Goal: Information Seeking & Learning: Check status

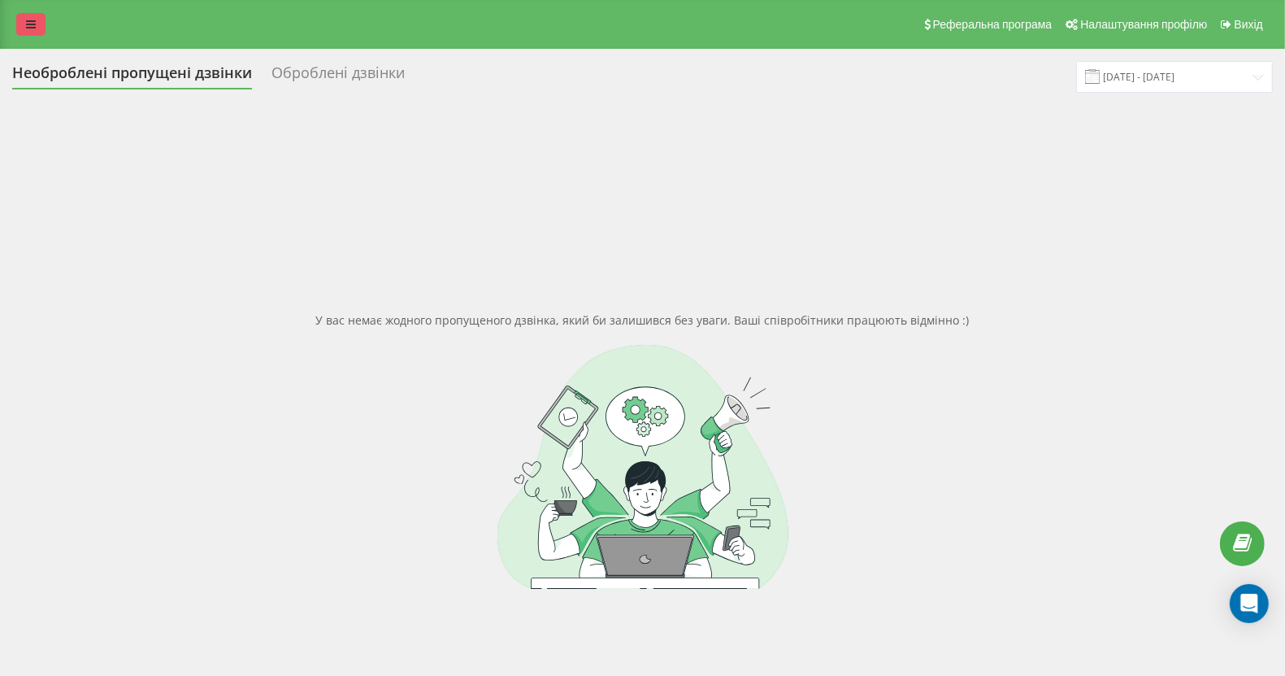
click at [20, 17] on link at bounding box center [30, 24] width 29 height 23
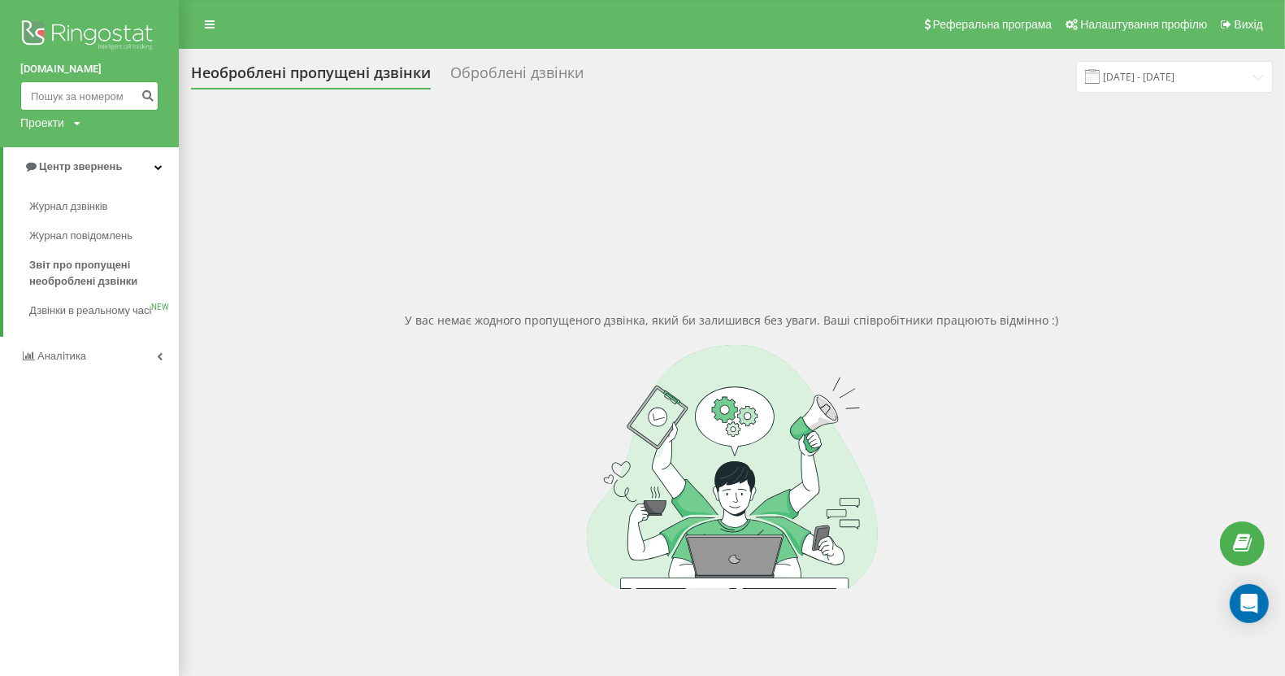
click at [37, 90] on input at bounding box center [89, 95] width 138 height 29
paste input "380975082500"
type input "380975082500"
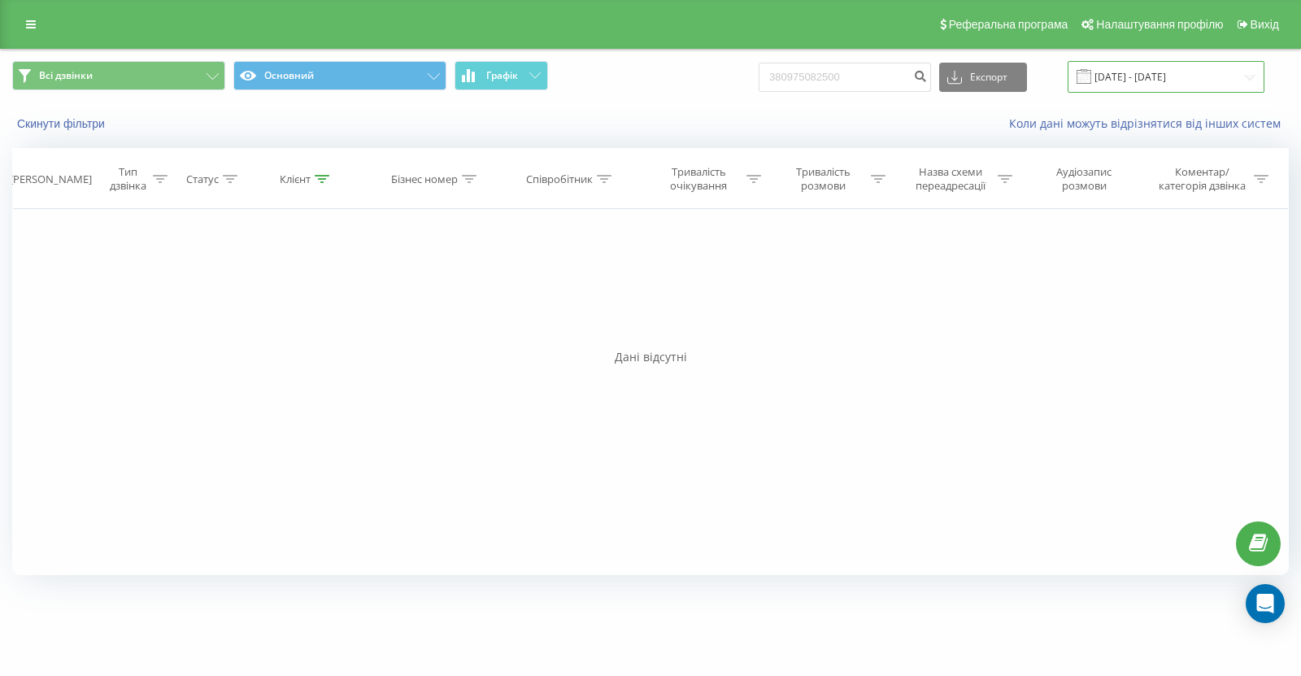
click at [1136, 74] on input "[DATE] - [DATE]" at bounding box center [1165, 77] width 197 height 32
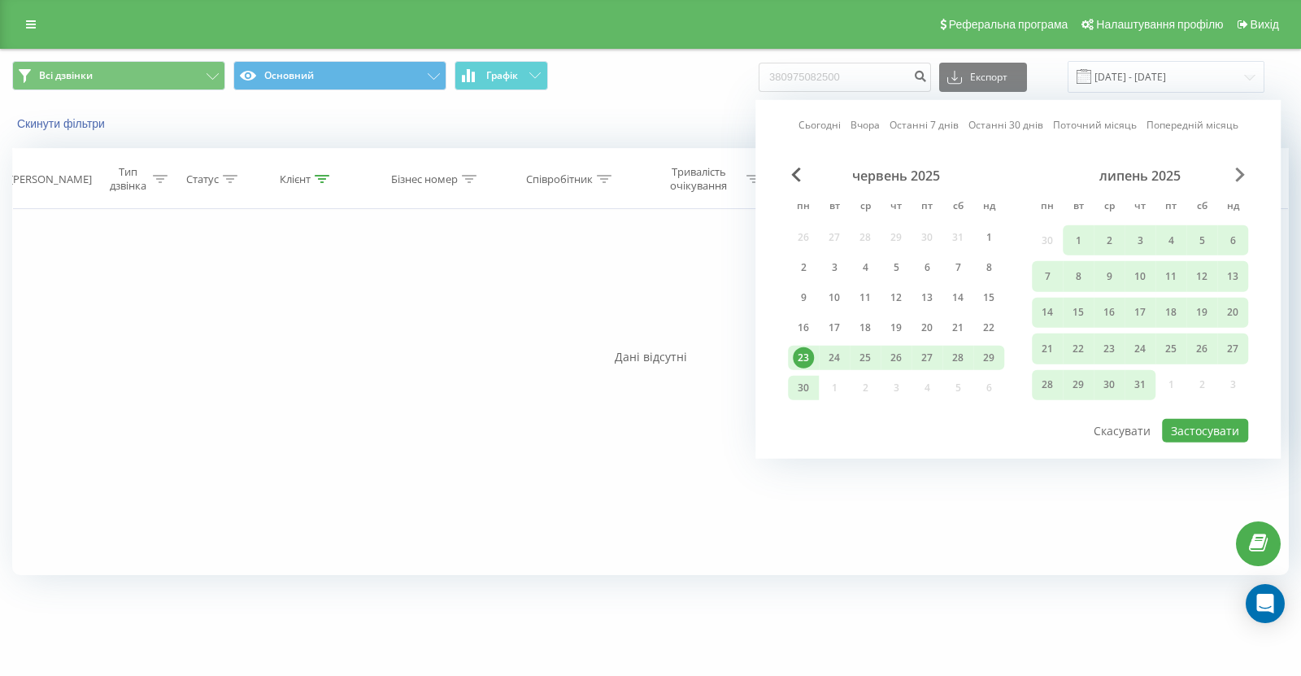
click at [1240, 174] on span "Next Month" at bounding box center [1240, 174] width 10 height 15
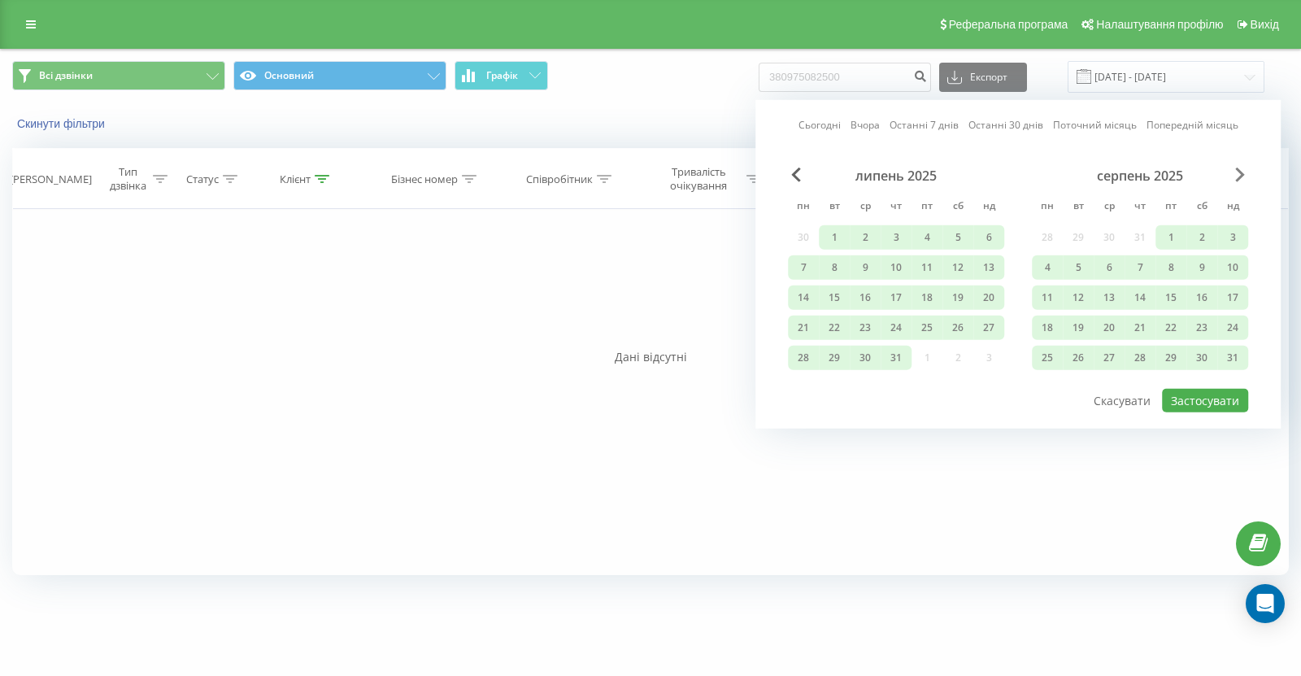
click at [1239, 167] on span "Next Month" at bounding box center [1240, 174] width 10 height 15
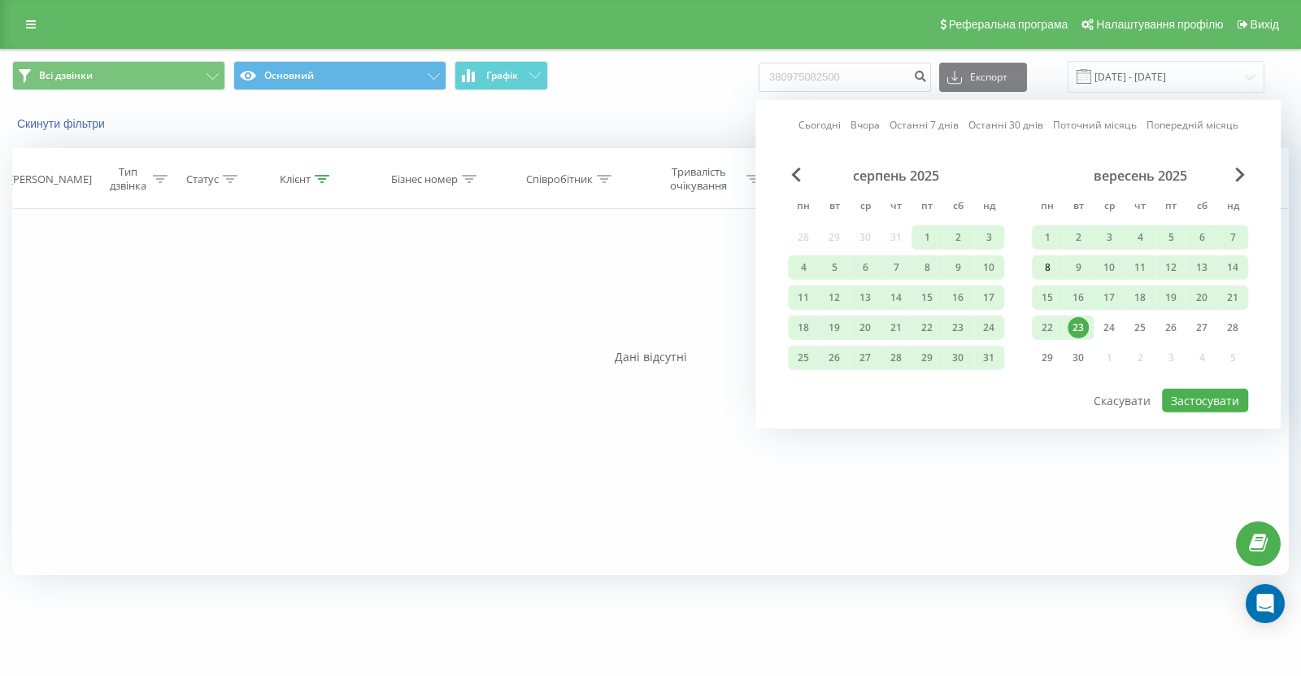
click at [1045, 257] on div "8" at bounding box center [1046, 267] width 21 height 21
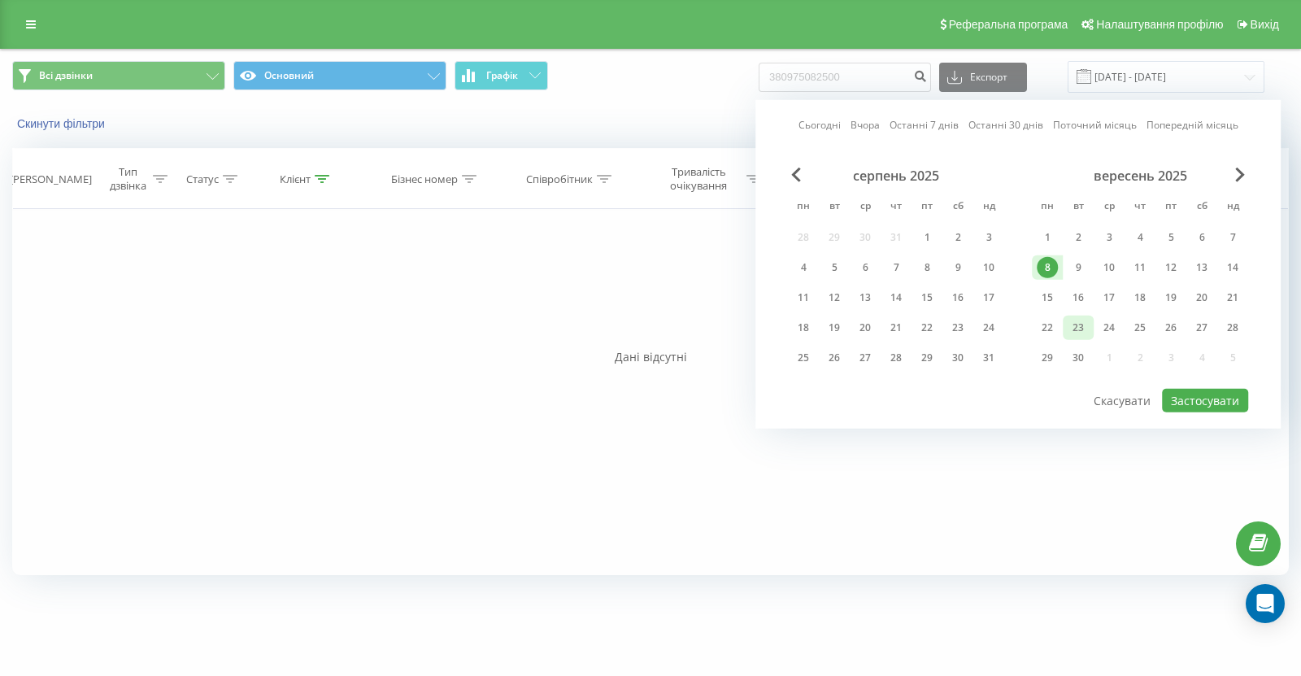
click at [1082, 319] on div "23" at bounding box center [1077, 327] width 21 height 21
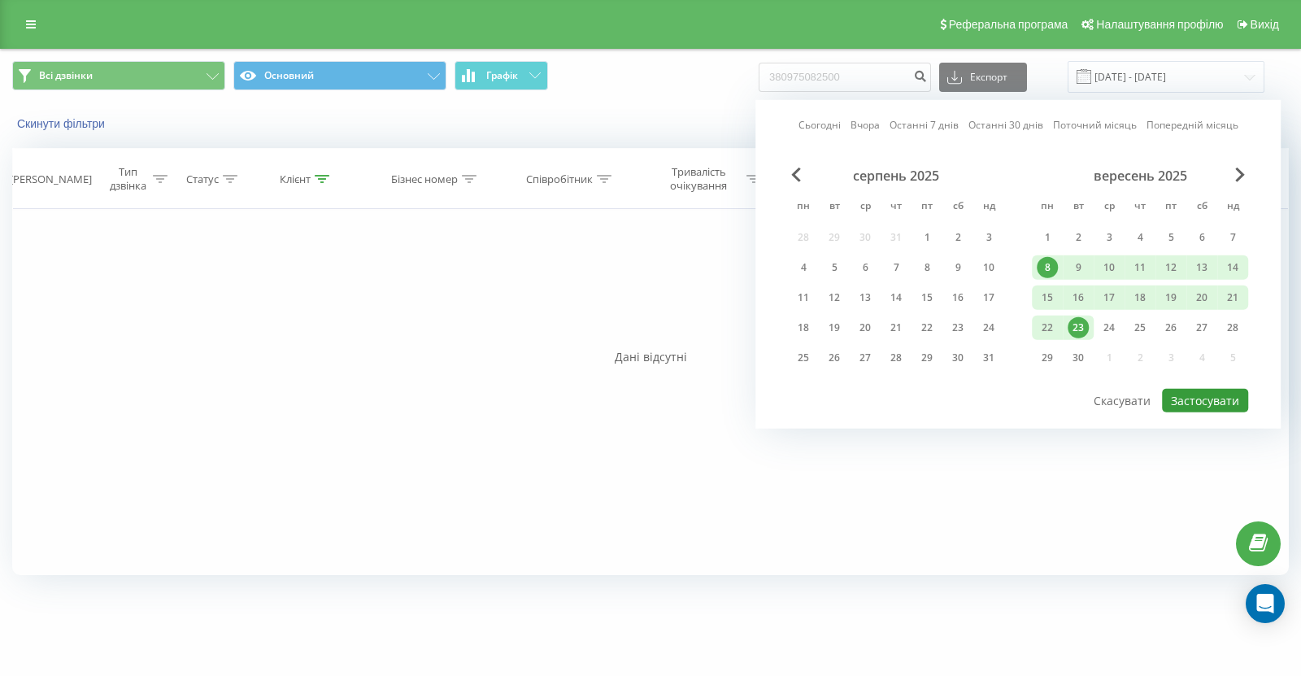
click at [1193, 395] on button "Застосувати" at bounding box center [1205, 401] width 86 height 24
type input "[DATE] - [DATE]"
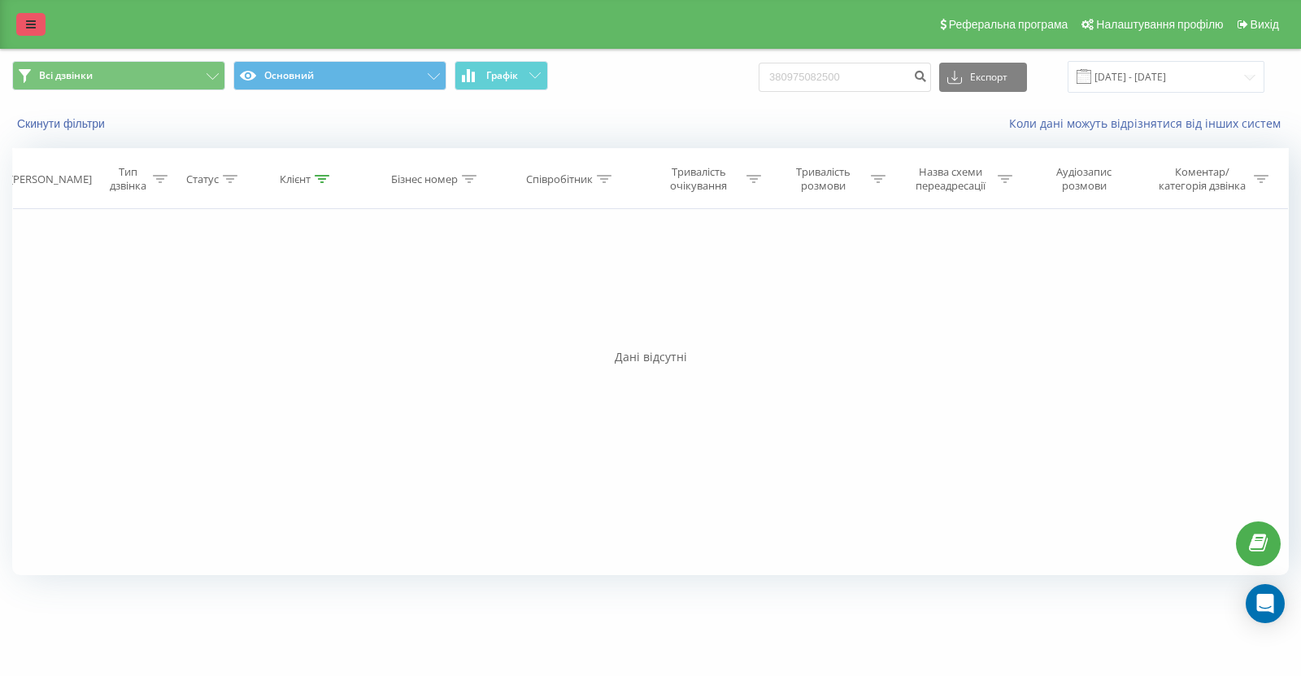
click at [26, 19] on icon at bounding box center [31, 24] width 10 height 11
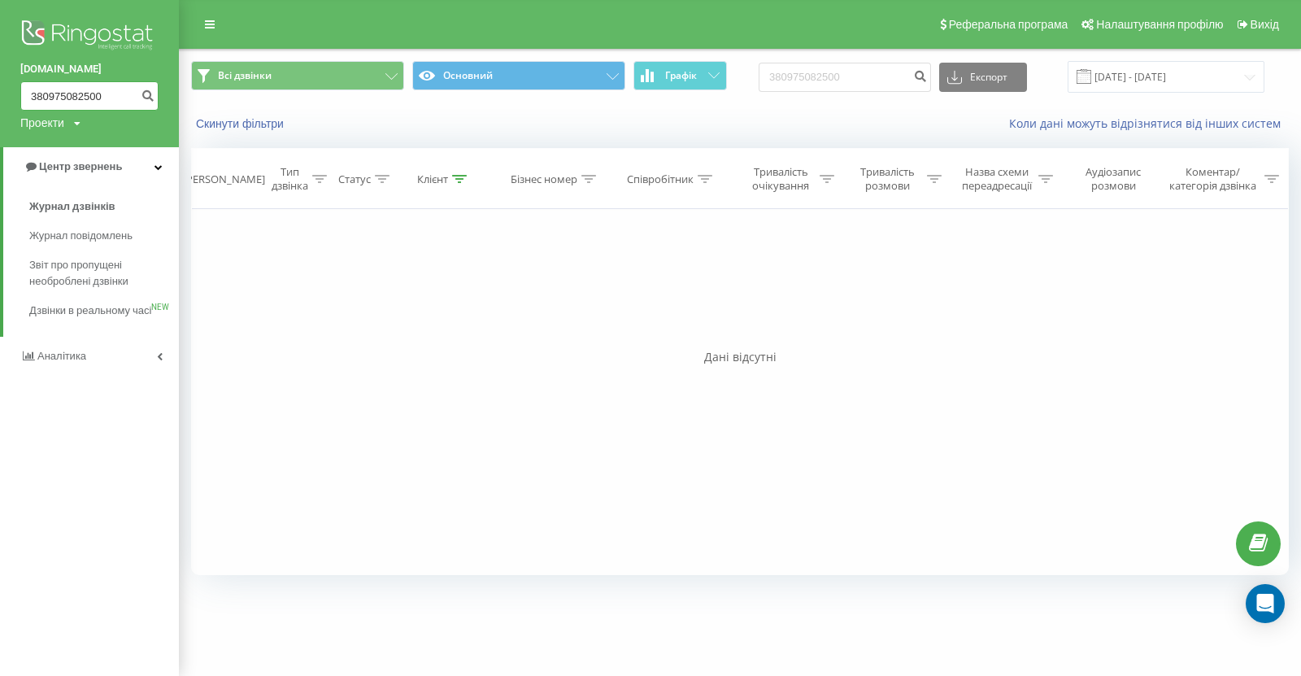
drag, startPoint x: 119, startPoint y: 102, endPoint x: 13, endPoint y: 96, distance: 106.6
click at [13, 96] on div "[DOMAIN_NAME] 380975082500 Проекти [DOMAIN_NAME]" at bounding box center [89, 73] width 179 height 147
paste input "0 67 787 3776"
type input "0 67 787 3776"
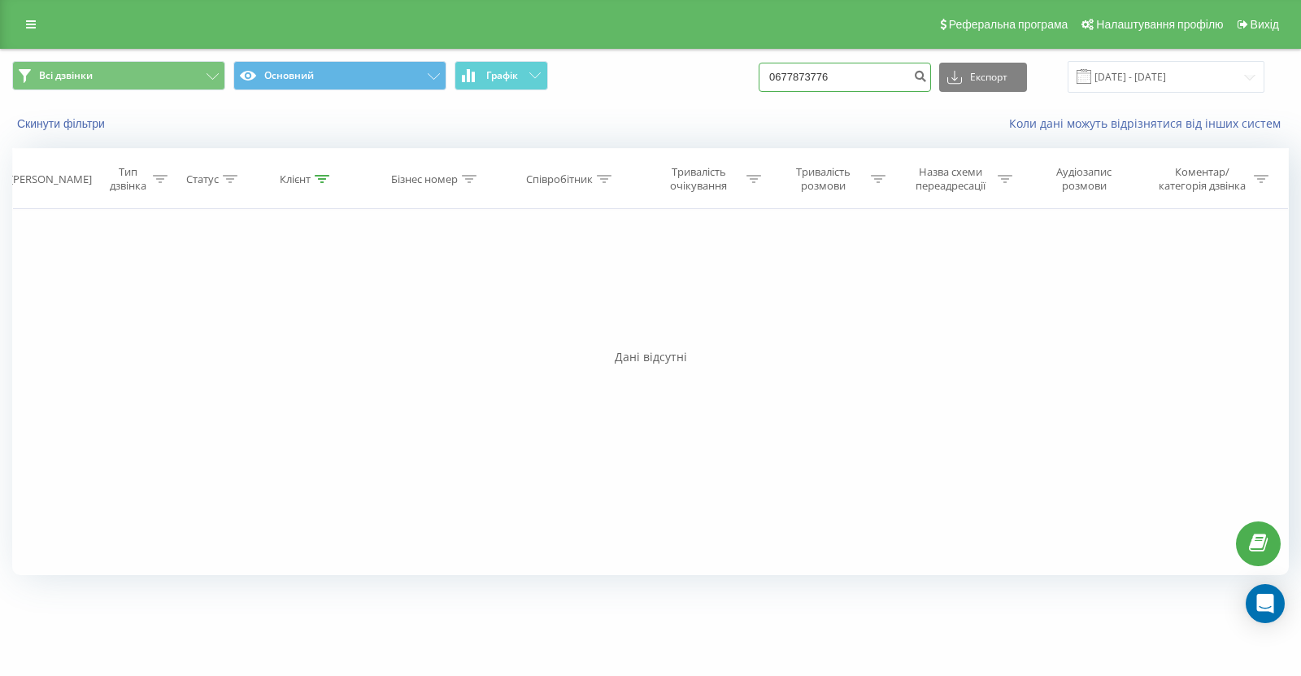
drag, startPoint x: 867, startPoint y: 73, endPoint x: 775, endPoint y: 72, distance: 91.9
click at [775, 72] on div "Всі дзвінки Основний Графік 0677873776 Експорт .csv .xls .xlsx 23.06.2025 - 23.…" at bounding box center [650, 77] width 1276 height 32
paste input "380958439348"
type input "380958439348"
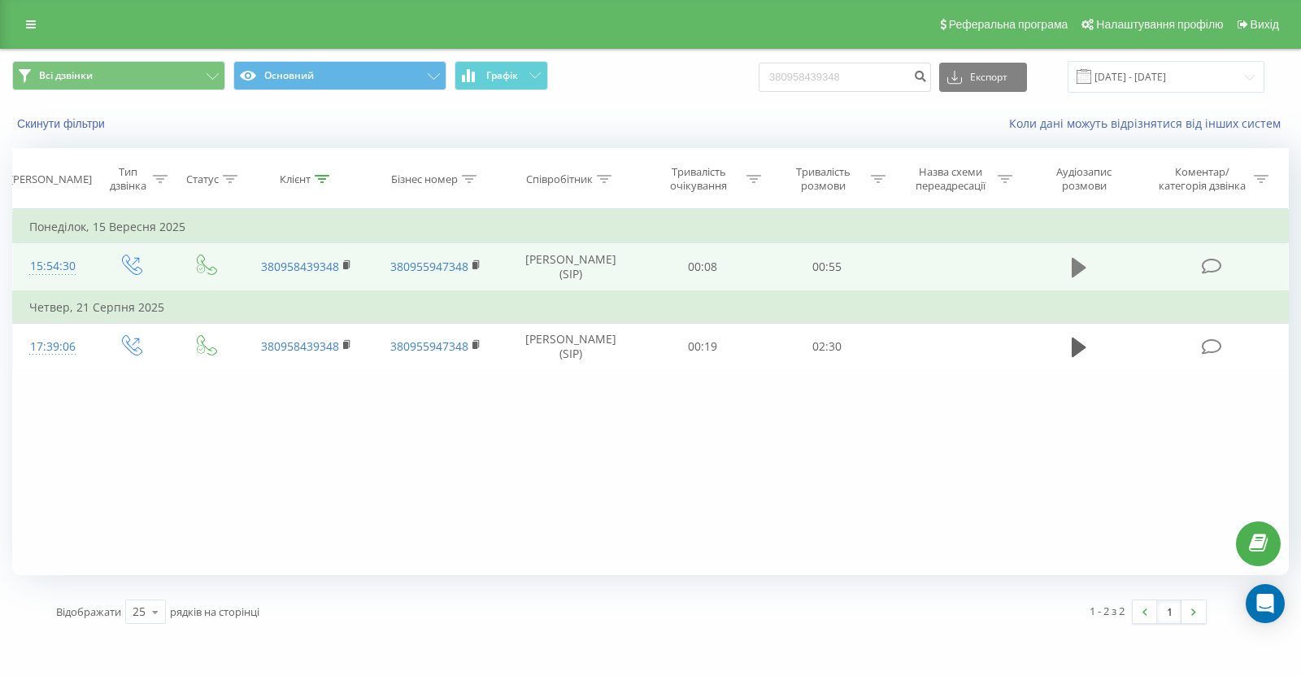
click at [1071, 262] on icon at bounding box center [1078, 267] width 15 height 23
